Goal: Task Accomplishment & Management: Complete application form

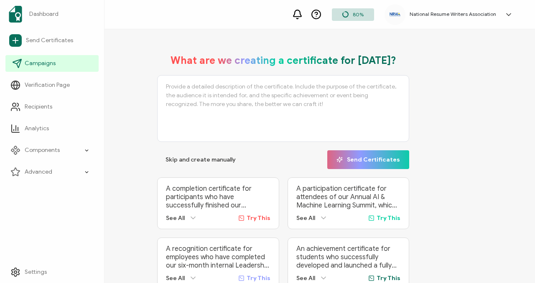
click at [34, 68] on link "Campaigns" at bounding box center [51, 63] width 93 height 17
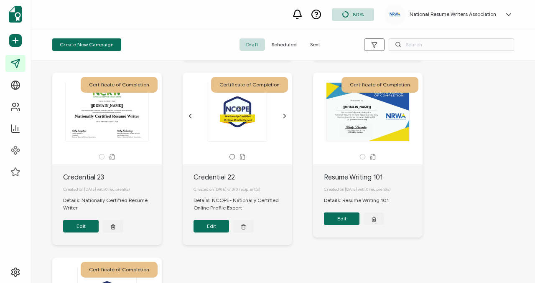
scroll to position [386, 0]
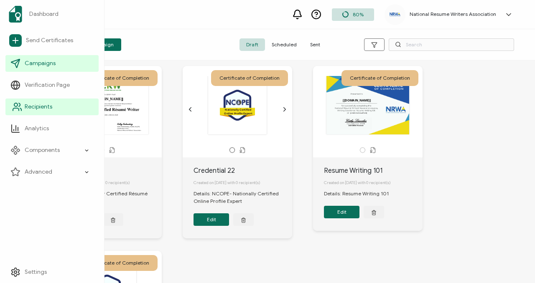
click at [44, 107] on span "Recipients" at bounding box center [39, 107] width 28 height 8
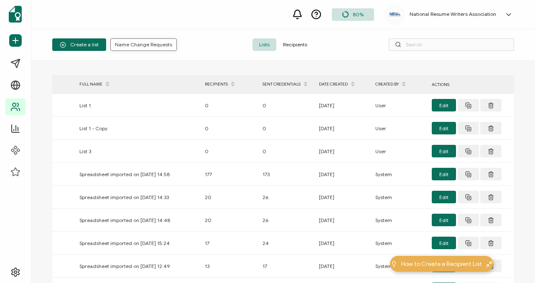
click at [147, 44] on span "Name Change Requests" at bounding box center [143, 44] width 57 height 5
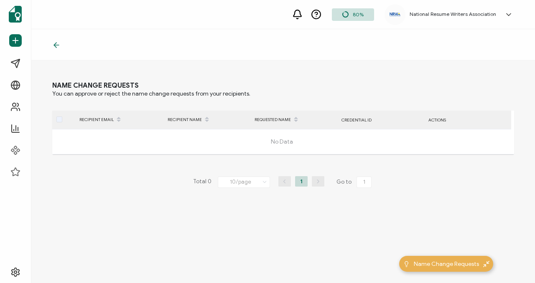
click at [51, 44] on div at bounding box center [283, 44] width 504 height 31
click at [56, 44] on icon at bounding box center [56, 45] width 8 height 8
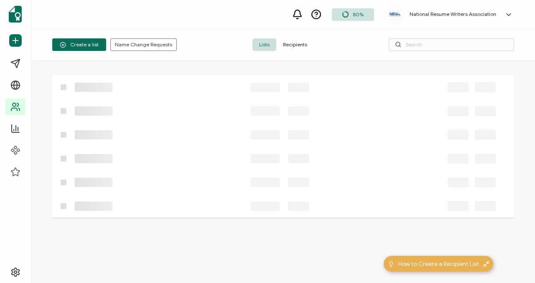
drag, startPoint x: 286, startPoint y: 41, endPoint x: 309, endPoint y: 44, distance: 23.6
click at [286, 41] on span "Recipients" at bounding box center [295, 44] width 38 height 13
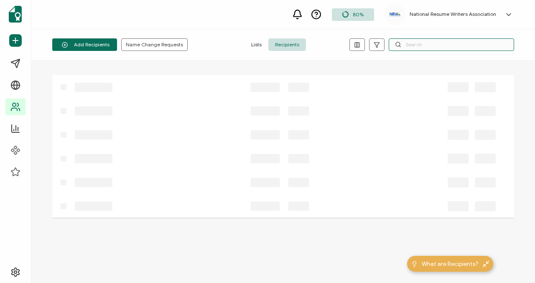
click at [414, 47] on input "text" at bounding box center [451, 44] width 125 height 13
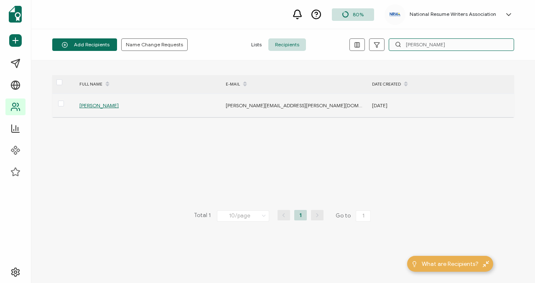
type input "[PERSON_NAME]"
click at [92, 105] on span "[PERSON_NAME]" at bounding box center [98, 105] width 39 height 6
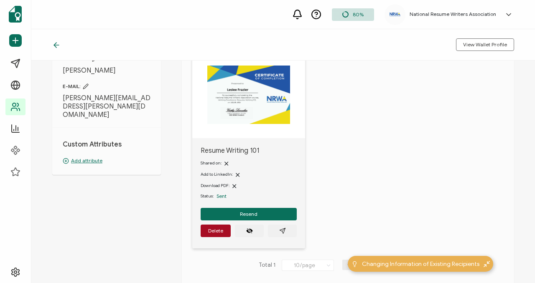
scroll to position [67, 0]
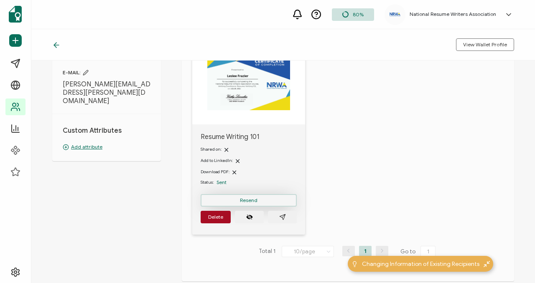
click at [254, 203] on span "Resend" at bounding box center [249, 200] width 18 height 5
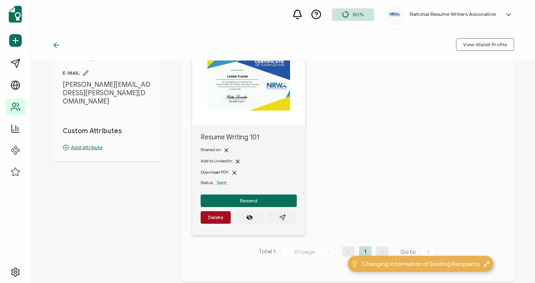
scroll to position [76, 0]
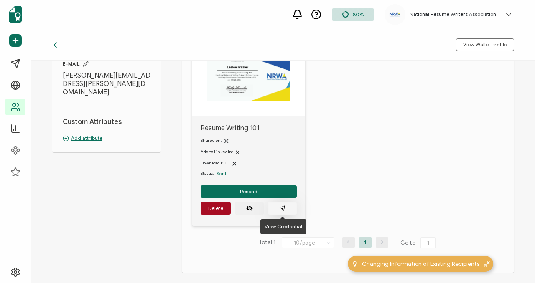
click at [284, 210] on icon "paper plane outline" at bounding box center [282, 208] width 7 height 7
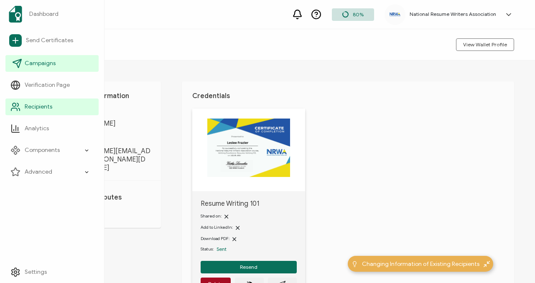
click at [39, 60] on span "Campaigns" at bounding box center [40, 63] width 31 height 8
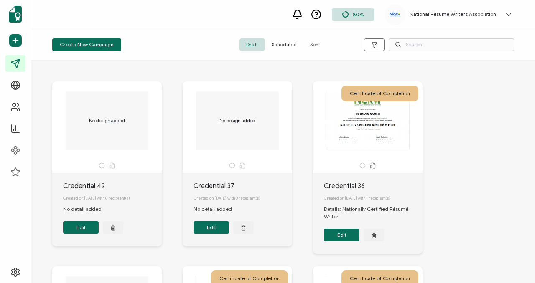
click at [305, 48] on span "Sent" at bounding box center [314, 44] width 23 height 13
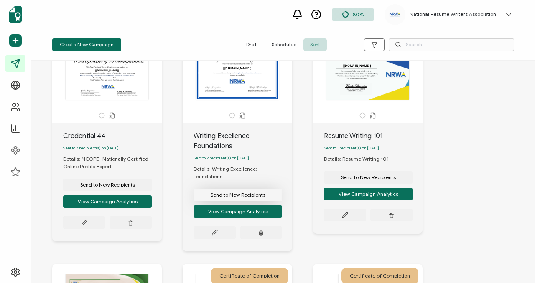
scroll to position [57, 0]
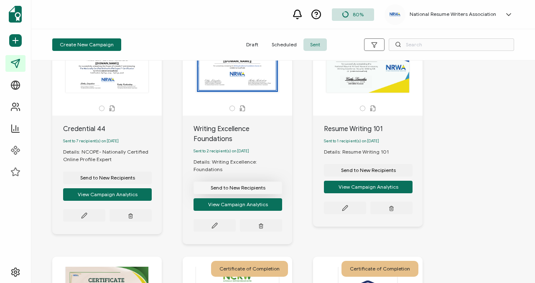
click at [135, 181] on span "Send to New Recipients" at bounding box center [107, 178] width 55 height 5
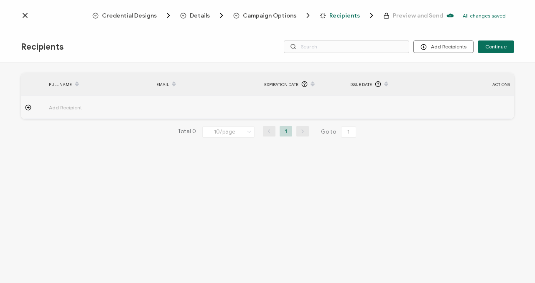
click at [69, 106] on span "Add Recipient" at bounding box center [88, 108] width 79 height 10
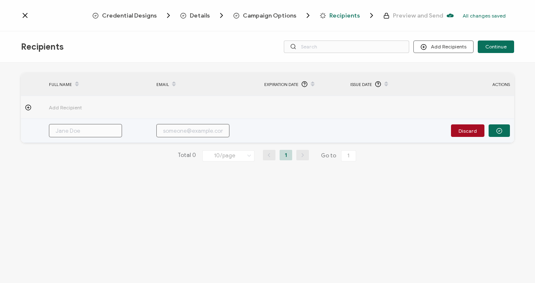
click at [93, 133] on input "text" at bounding box center [85, 130] width 73 height 13
paste input "[PERSON_NAME]"
type input "[PERSON_NAME]"
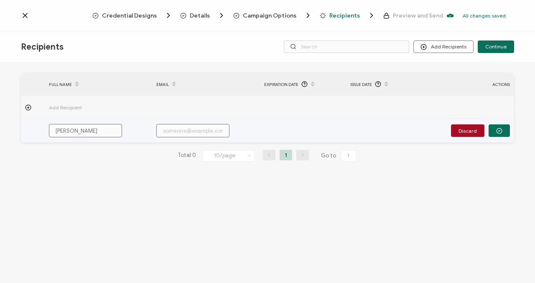
click at [190, 131] on input "text" at bounding box center [192, 130] width 73 height 13
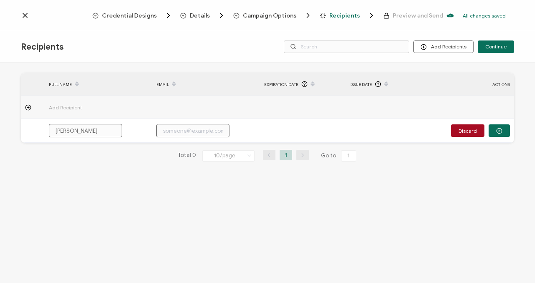
click at [88, 106] on span "Add Recipient" at bounding box center [88, 108] width 79 height 10
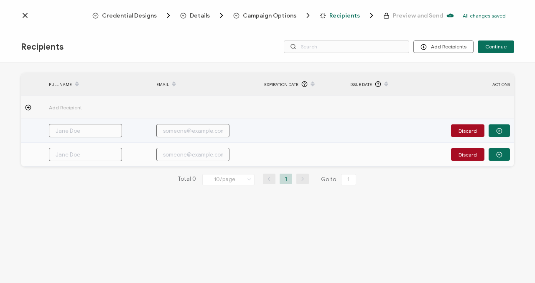
click at [80, 127] on input "text" at bounding box center [85, 130] width 73 height 13
paste input "[PERSON_NAME]"
type input "[PERSON_NAME]"
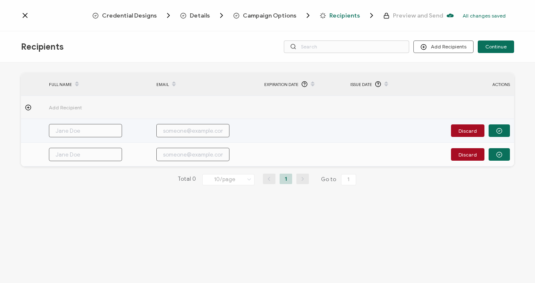
type input "[PERSON_NAME]"
click at [102, 131] on input "[PERSON_NAME]" at bounding box center [85, 130] width 73 height 13
type input "\"
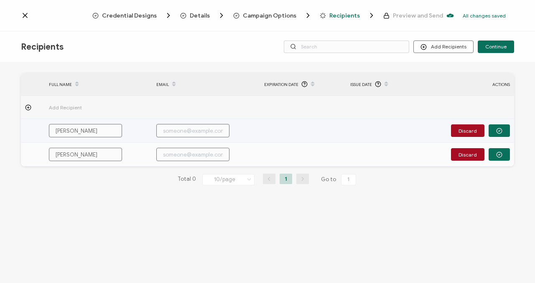
type input "\"
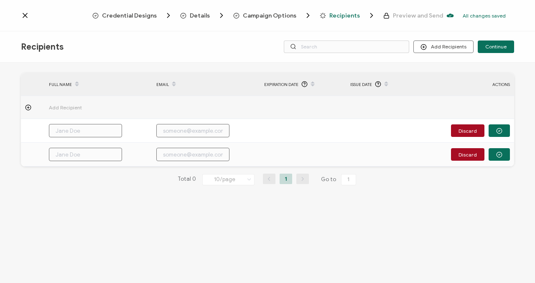
click at [98, 242] on div "FULL NAME EMAIL Expiration Date Issue Date ACTIONS Add Recipient Discard Discar…" at bounding box center [267, 174] width 535 height 223
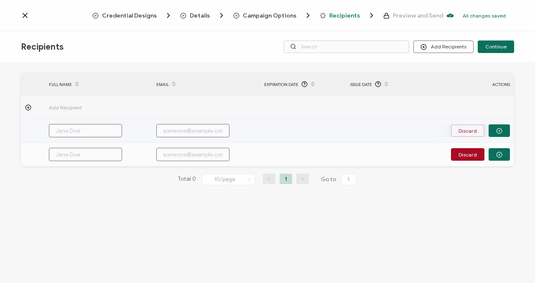
click at [472, 130] on button "Discard" at bounding box center [467, 131] width 33 height 13
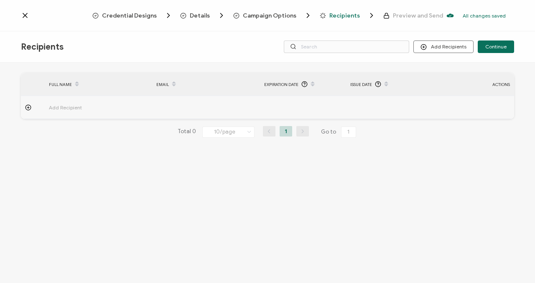
click at [71, 104] on span "Add Recipient" at bounding box center [88, 108] width 79 height 10
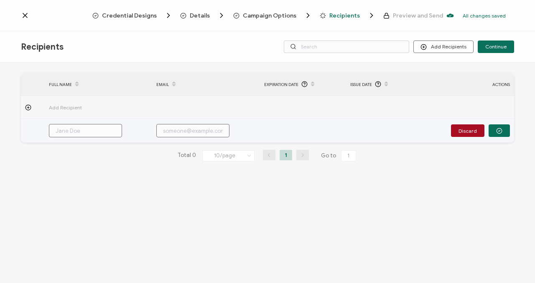
click at [182, 130] on input "text" at bounding box center [192, 130] width 73 height 13
paste input "[EMAIL_ADDRESS][DOMAIN_NAME]"
type input "[EMAIL_ADDRESS][DOMAIN_NAME]"
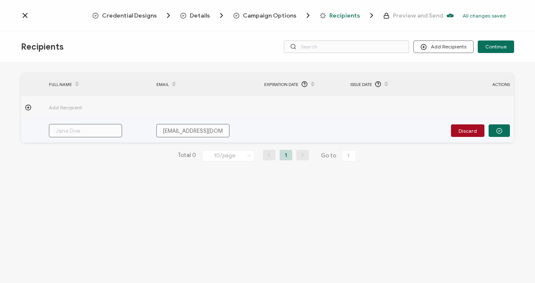
click at [65, 132] on input "text" at bounding box center [85, 130] width 73 height 13
type input "J"
type input "Je"
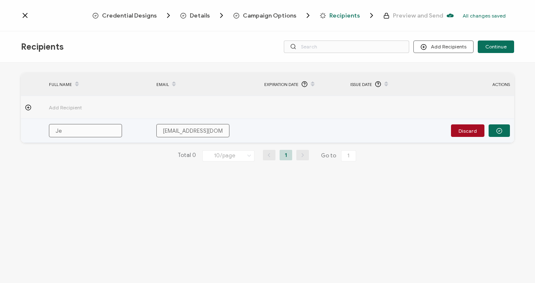
type input "Jes"
type input "Jessu"
type input "[PERSON_NAME]"
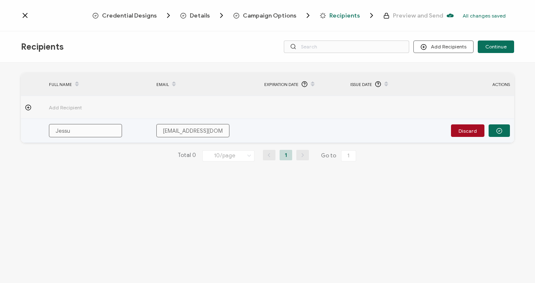
type input "[PERSON_NAME]"
type input "Jes"
type input "Jesi"
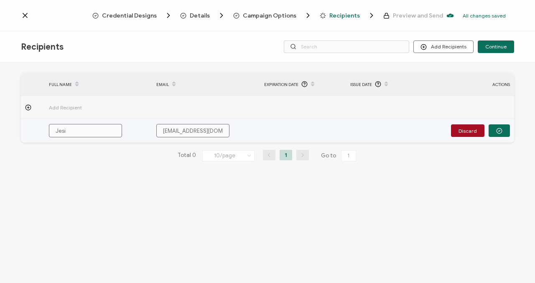
type input "Jesis"
type input "Jesi"
type input "Jes"
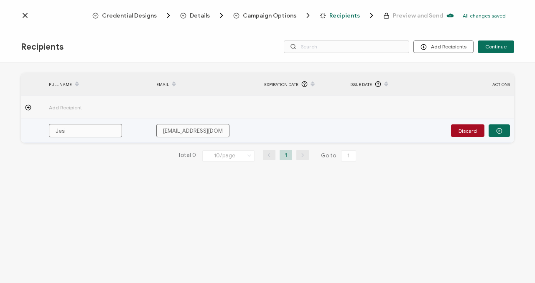
type input "Jes"
type input "[DEMOGRAPHIC_DATA]"
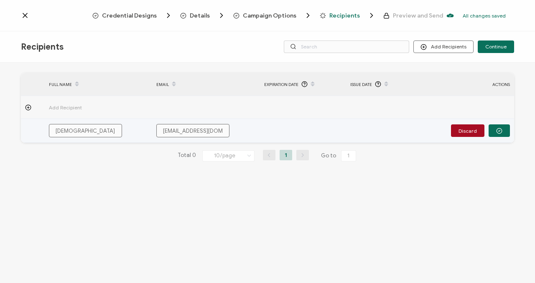
type input "[DEMOGRAPHIC_DATA]"
paste input "[PERSON_NAME]"
type input "[PERSON_NAME]"
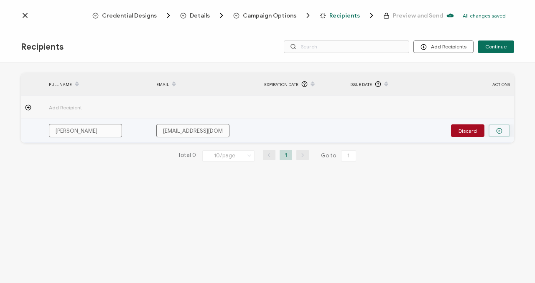
type input "[PERSON_NAME]"
click at [500, 125] on button "button" at bounding box center [499, 131] width 21 height 13
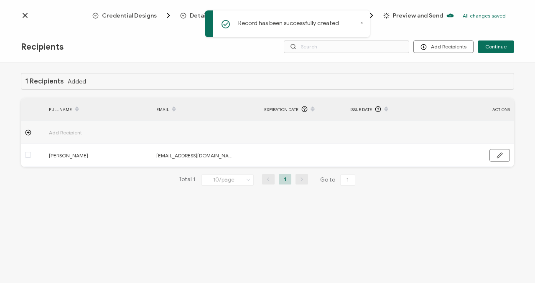
click at [93, 132] on span "Add Recipient" at bounding box center [88, 133] width 79 height 10
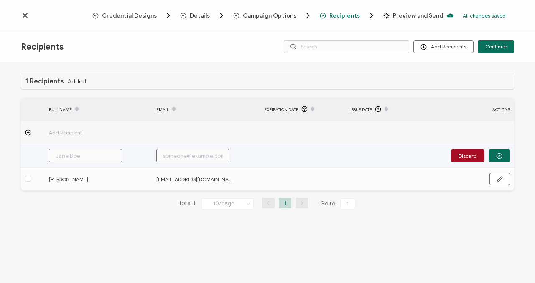
click at [100, 156] on input "text" at bounding box center [85, 155] width 73 height 13
paste input "[PERSON_NAME]"
type input "[PERSON_NAME]"
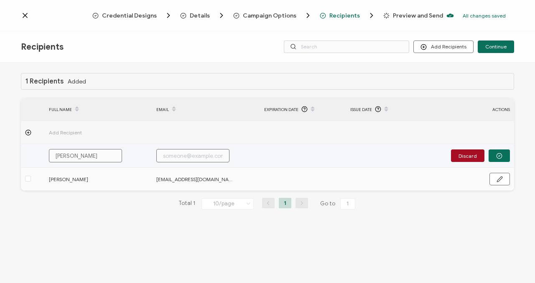
click at [179, 155] on input "text" at bounding box center [192, 155] width 73 height 13
paste input "[EMAIL_ADDRESS][DOMAIN_NAME]"
type input "[EMAIL_ADDRESS][DOMAIN_NAME]"
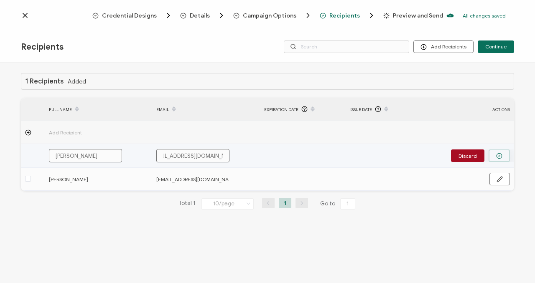
type input "[EMAIL_ADDRESS][DOMAIN_NAME]"
click at [501, 152] on button "button" at bounding box center [499, 156] width 21 height 13
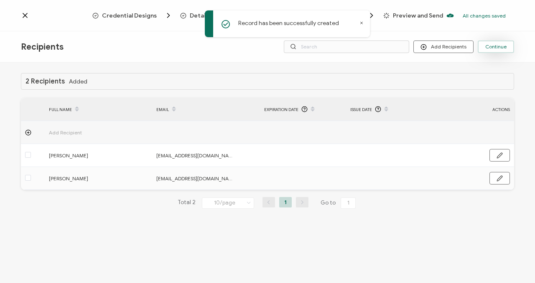
click at [498, 52] on button "Continue" at bounding box center [496, 47] width 36 height 13
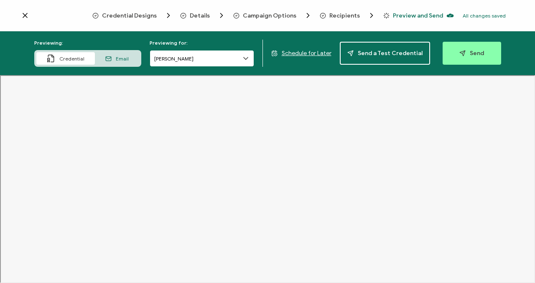
click at [242, 61] on input "[PERSON_NAME]" at bounding box center [202, 58] width 104 height 17
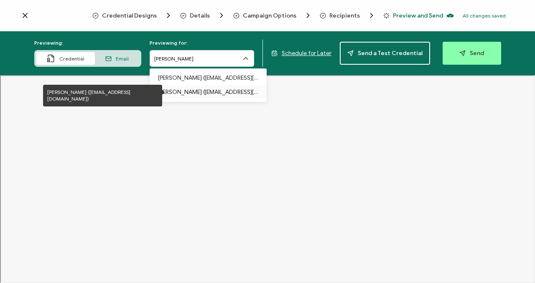
click at [219, 87] on p "[PERSON_NAME] ([EMAIL_ADDRESS][DOMAIN_NAME])" at bounding box center [208, 92] width 100 height 14
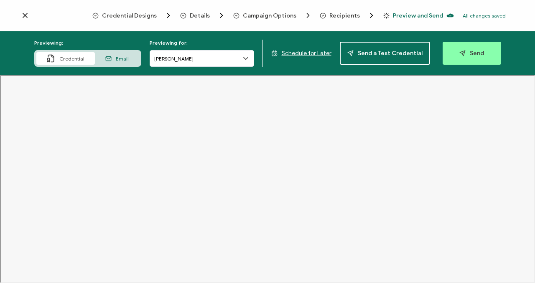
click at [146, 13] on span "Credential Designs" at bounding box center [129, 16] width 55 height 6
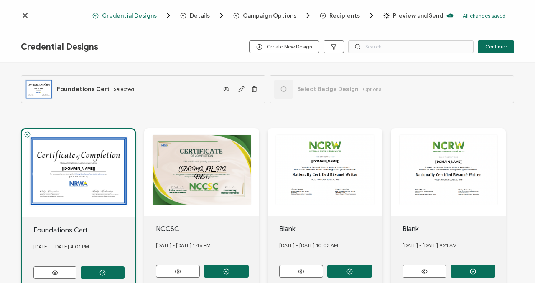
click at [188, 13] on div "Details" at bounding box center [193, 15] width 27 height 8
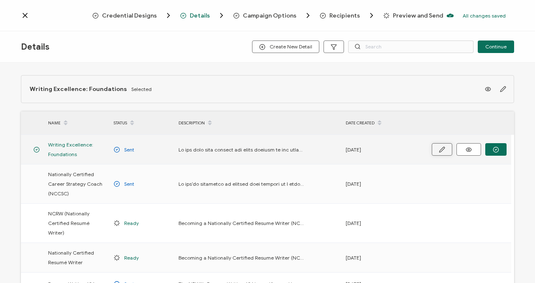
click at [448, 147] on button "button" at bounding box center [442, 149] width 20 height 13
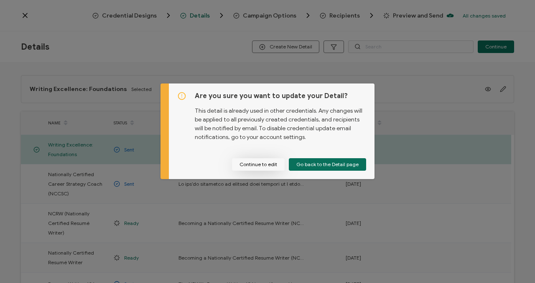
click at [274, 165] on button "Continue to edit" at bounding box center [258, 164] width 53 height 13
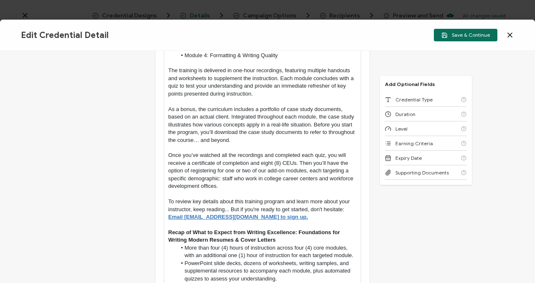
scroll to position [257, 0]
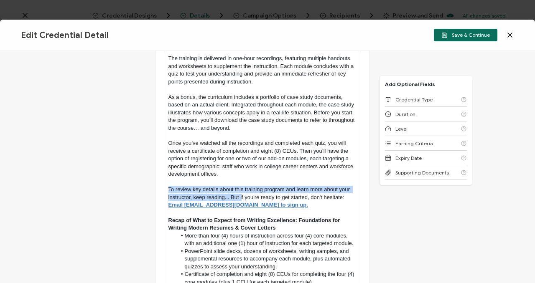
drag, startPoint x: 240, startPoint y: 196, endPoint x: 154, endPoint y: 188, distance: 86.9
click at [154, 188] on div "Credential Title Writing Excellence: Foundations ISSUER Issuer Name Credential …" at bounding box center [267, 167] width 535 height 232
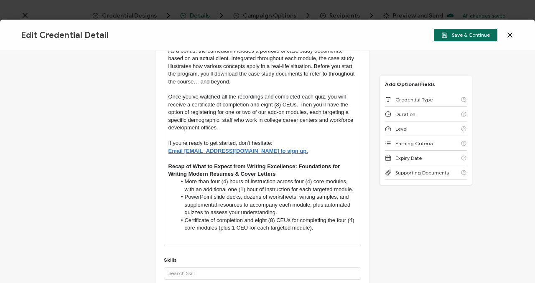
scroll to position [336, 0]
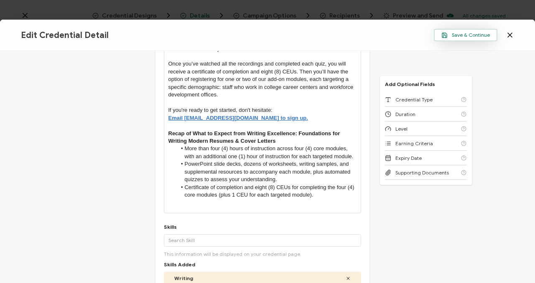
click at [471, 32] on span "Save & Continue" at bounding box center [465, 35] width 48 height 6
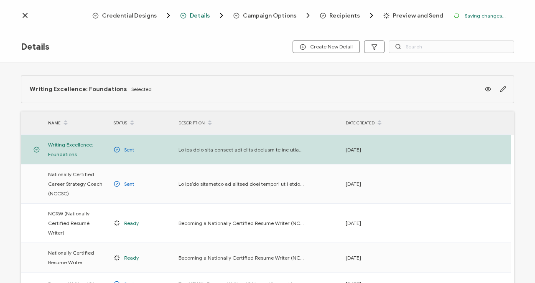
click at [351, 15] on span "Recipients" at bounding box center [344, 16] width 31 height 6
click at [351, 14] on span "Recipients" at bounding box center [344, 16] width 31 height 6
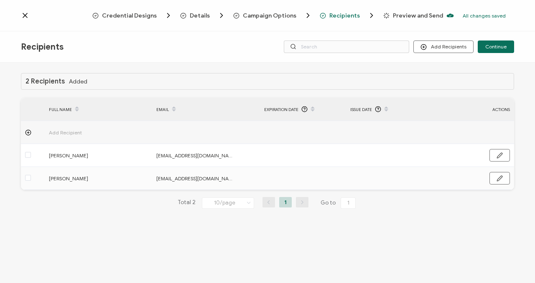
click at [398, 15] on span "Preview and Send" at bounding box center [418, 16] width 50 height 6
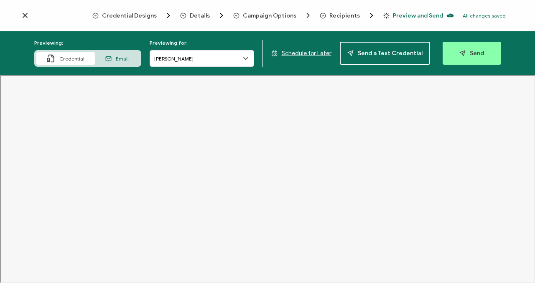
click at [205, 13] on span "Details" at bounding box center [200, 16] width 20 height 6
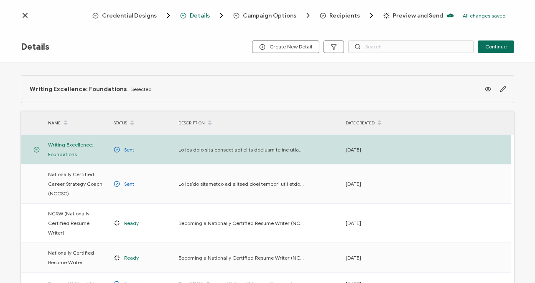
click at [257, 14] on span "Campaign Options" at bounding box center [269, 16] width 53 height 6
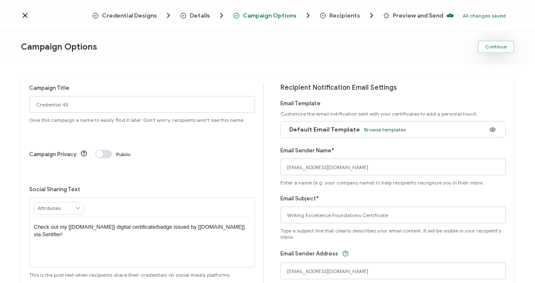
click at [484, 46] on button "Continue" at bounding box center [496, 47] width 36 height 13
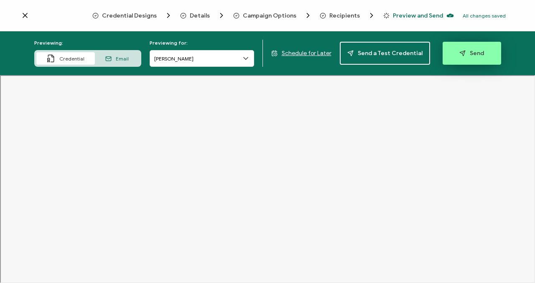
click at [450, 59] on button "Send" at bounding box center [472, 53] width 59 height 23
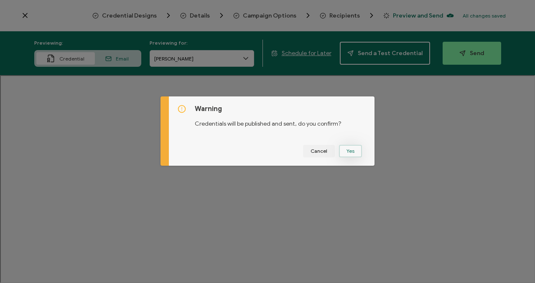
click at [343, 149] on button "Yes" at bounding box center [350, 151] width 23 height 13
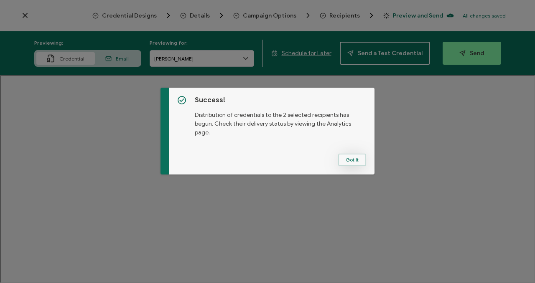
click at [356, 164] on button "Got It" at bounding box center [352, 160] width 28 height 13
